Goal: Find specific fact: Find specific fact

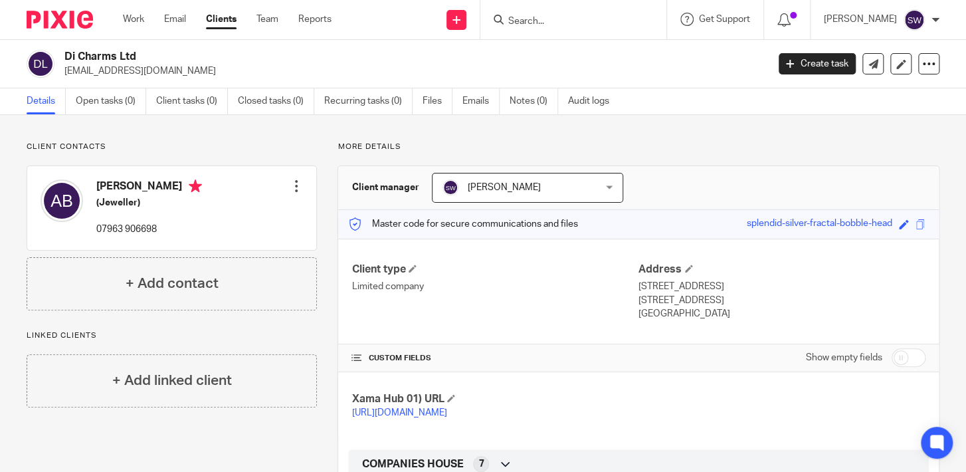
click at [559, 27] on form at bounding box center [577, 19] width 141 height 17
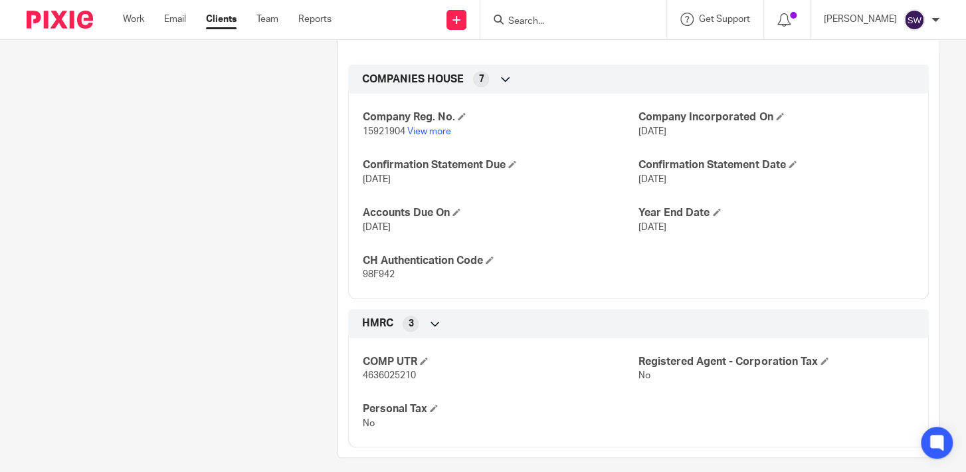
click at [565, 25] on input "Search" at bounding box center [567, 22] width 120 height 12
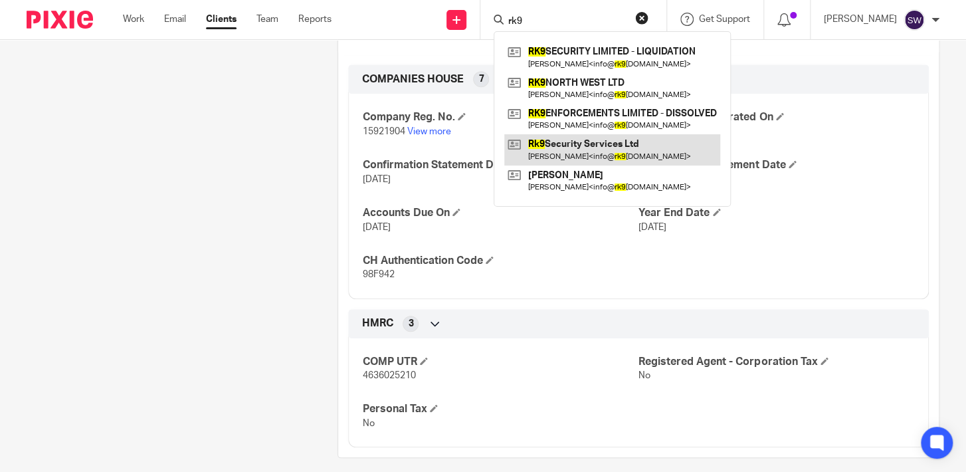
type input "rk9"
click at [618, 143] on link at bounding box center [612, 149] width 216 height 31
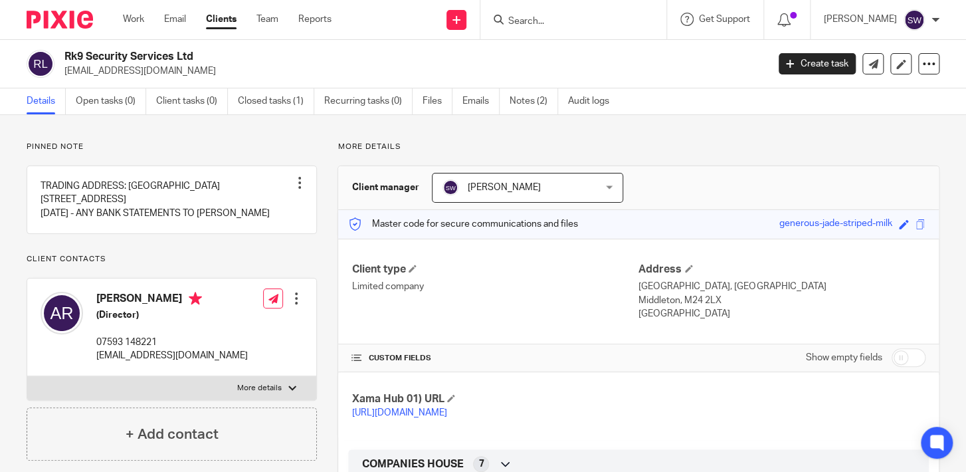
scroll to position [256, 0]
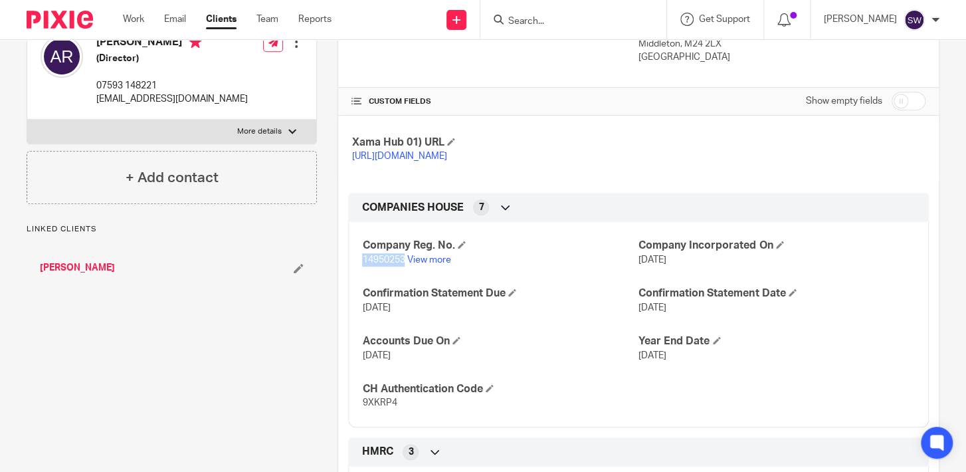
click at [362, 264] on span "14950253" at bounding box center [383, 259] width 43 height 9
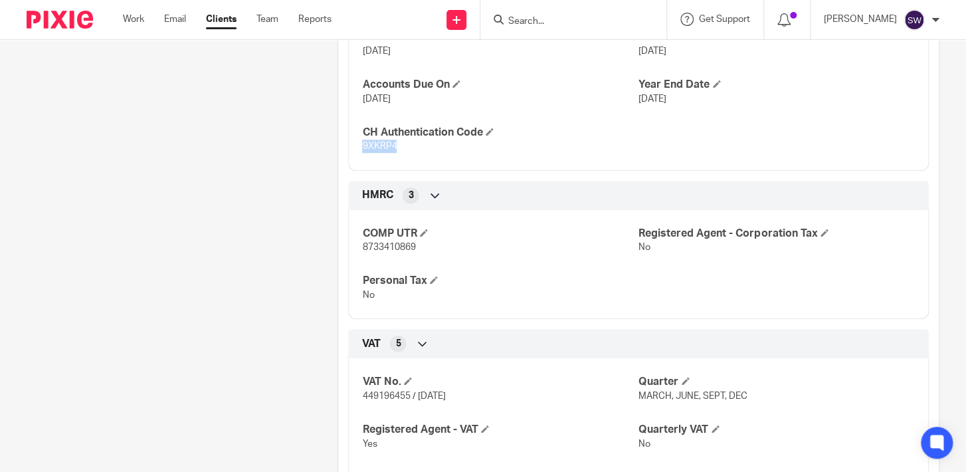
drag, startPoint x: 392, startPoint y: 156, endPoint x: 351, endPoint y: 160, distance: 41.4
click at [351, 160] on div "Company Reg. No. 14950253 View more Company Incorporated On 21 Jun 2023 Confirm…" at bounding box center [638, 62] width 581 height 215
copy span "9XKRP4"
